Goal: Task Accomplishment & Management: Use online tool/utility

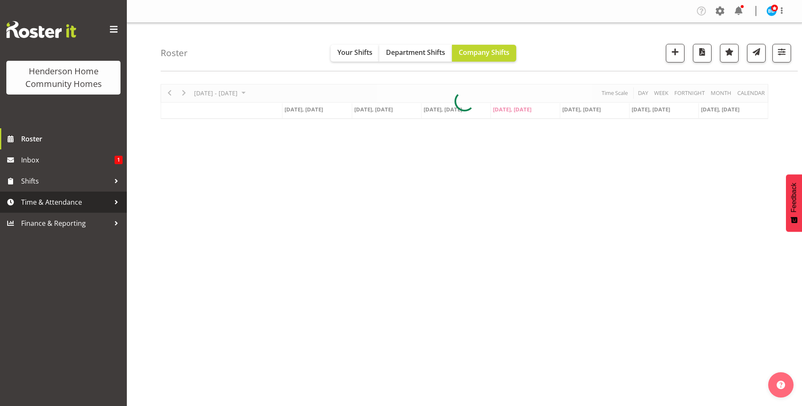
click at [57, 199] on span "Time & Attendance" at bounding box center [65, 202] width 89 height 13
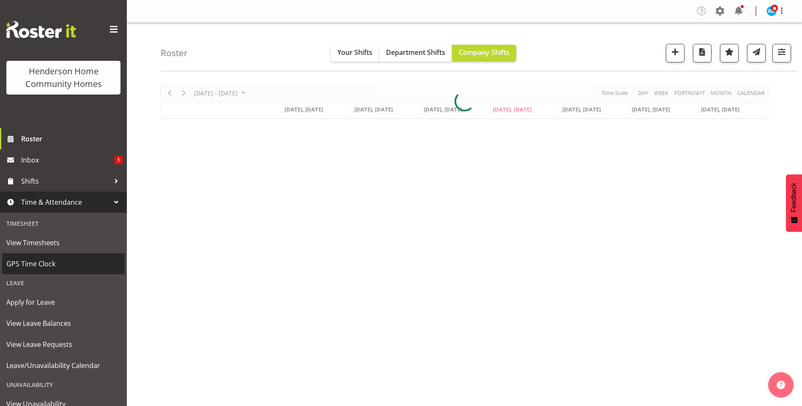
click at [30, 267] on span "GPS Time Clock" at bounding box center [63, 264] width 114 height 13
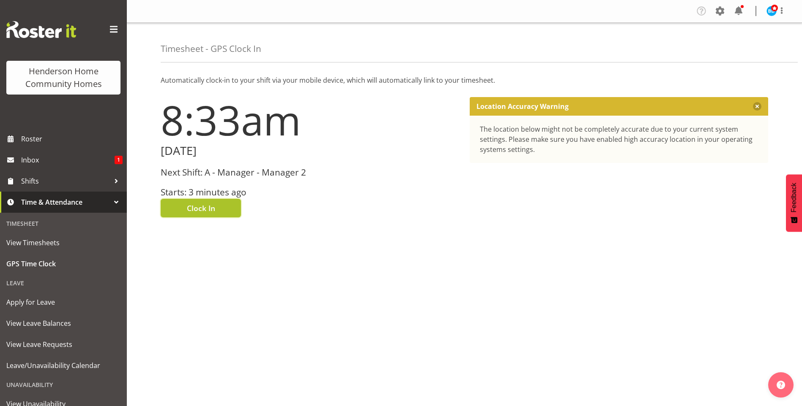
click at [218, 207] on button "Clock In" at bounding box center [201, 208] width 80 height 19
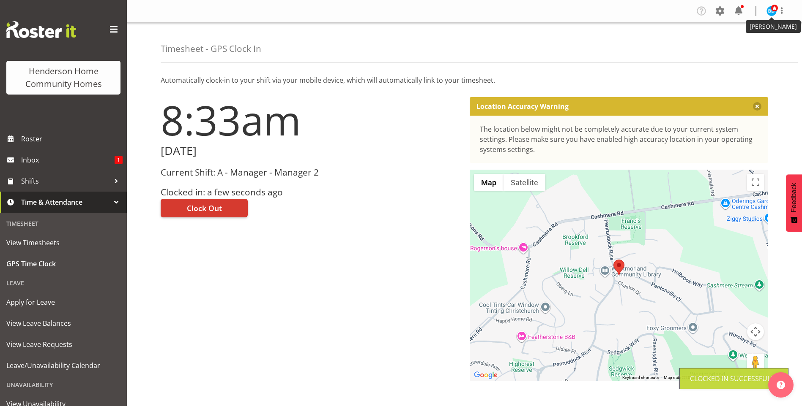
click at [772, 12] on img at bounding box center [771, 11] width 10 height 10
click at [741, 41] on link "Log Out" at bounding box center [745, 44] width 81 height 15
